Goal: Check status: Check status

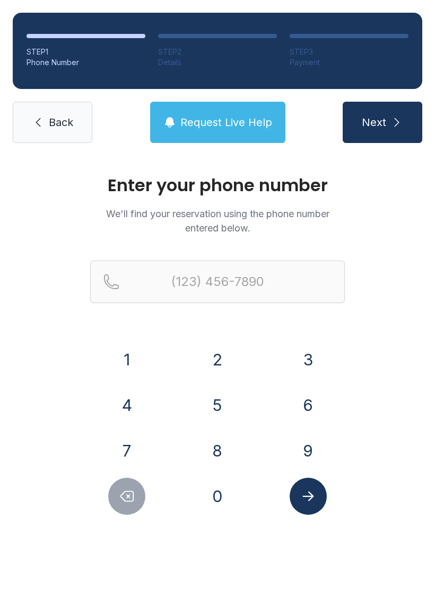
click at [125, 439] on button "7" at bounding box center [126, 450] width 37 height 37
click at [227, 497] on button "0" at bounding box center [217, 496] width 37 height 37
click at [227, 452] on button "8" at bounding box center [217, 450] width 37 height 37
click at [305, 405] on button "6" at bounding box center [307, 405] width 37 height 37
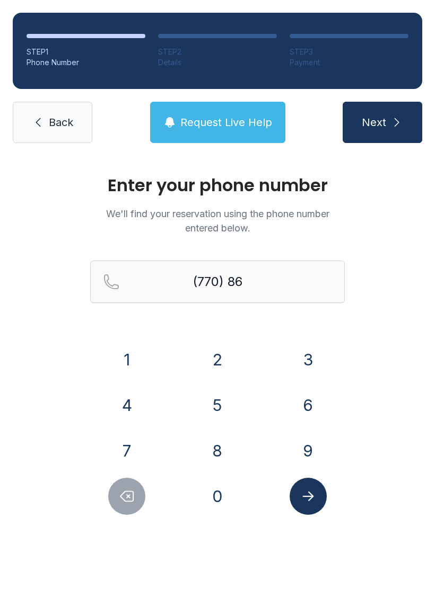
click at [217, 411] on button "5" at bounding box center [217, 405] width 37 height 37
click at [222, 454] on button "8" at bounding box center [217, 450] width 37 height 37
click at [320, 353] on button "3" at bounding box center [307, 359] width 37 height 37
click at [220, 410] on button "5" at bounding box center [217, 405] width 37 height 37
click at [308, 409] on button "6" at bounding box center [307, 405] width 37 height 37
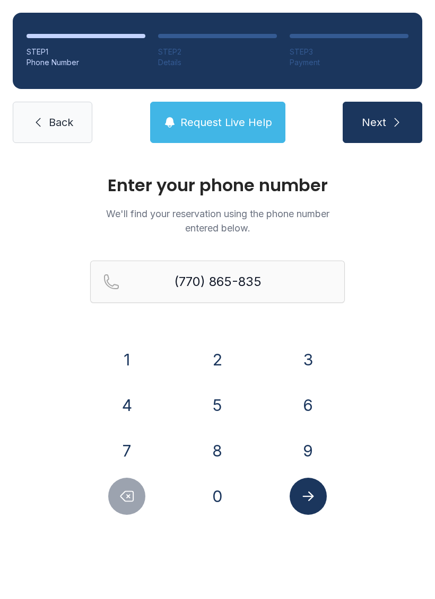
type input "[PHONE_NUMBER]"
click at [311, 490] on icon "Submit lookup form" at bounding box center [308, 497] width 16 height 16
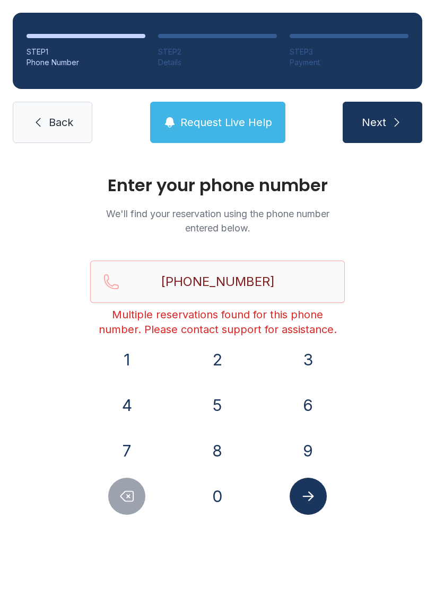
click at [44, 125] on icon at bounding box center [38, 122] width 13 height 13
